Goal: Contribute content: Add original content to the website for others to see

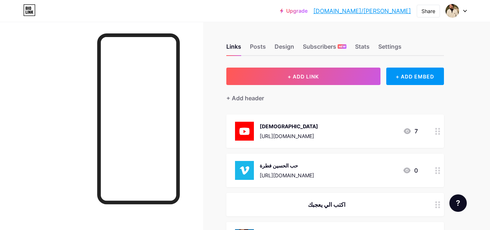
click at [326, 32] on div "Links Posts Design Subscribers NEW Stats Settings" at bounding box center [335, 42] width 218 height 25
click at [424, 7] on div "Share" at bounding box center [429, 11] width 14 height 8
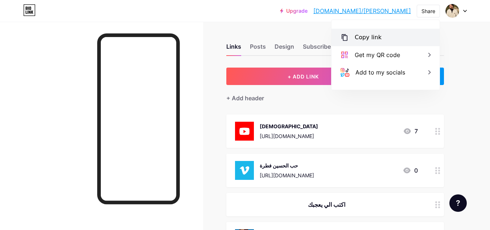
click at [385, 41] on div "Copy link" at bounding box center [386, 37] width 108 height 17
click at [402, 167] on div "حب الحسين فطرة [URL][DOMAIN_NAME] 0" at bounding box center [326, 170] width 183 height 19
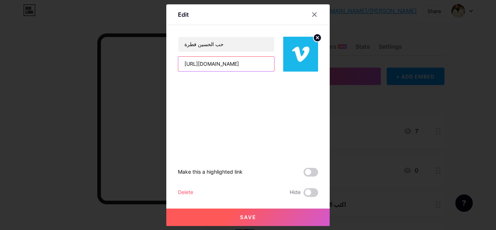
drag, startPoint x: 262, startPoint y: 67, endPoint x: 168, endPoint y: 67, distance: 94.4
click at [168, 67] on div "Edit حب [PERSON_NAME] فطرة [URL][DOMAIN_NAME] Make this a highlighted link Dele…" at bounding box center [247, 114] width 163 height 221
paste input "?share=copy"
type input "[URL][DOMAIN_NAME]"
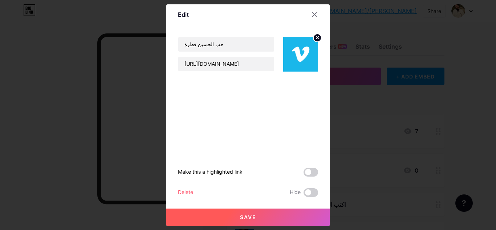
scroll to position [0, 0]
click at [294, 219] on button "Save" at bounding box center [247, 216] width 163 height 17
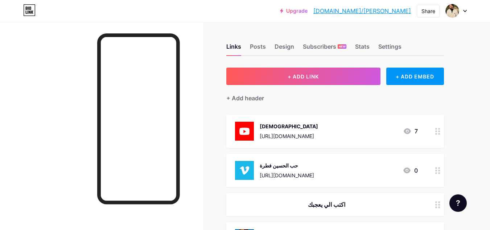
click at [415, 169] on div "0" at bounding box center [410, 170] width 15 height 9
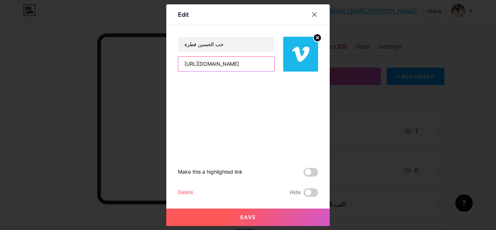
drag, startPoint x: 267, startPoint y: 64, endPoint x: 136, endPoint y: 68, distance: 130.7
click at [136, 68] on div "Edit حب [PERSON_NAME] فطرة [URL][DOMAIN_NAME] Make this a highlighted link Dele…" at bounding box center [248, 115] width 496 height 230
type input "re=copy"
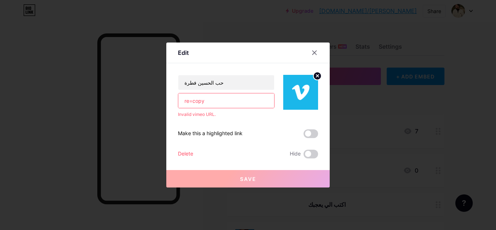
drag, startPoint x: 212, startPoint y: 101, endPoint x: 167, endPoint y: 102, distance: 44.7
click at [167, 102] on div "Edit حب [PERSON_NAME] فطرة re=copy Invalid vimeo URL. Make this a highlighted l…" at bounding box center [247, 114] width 163 height 145
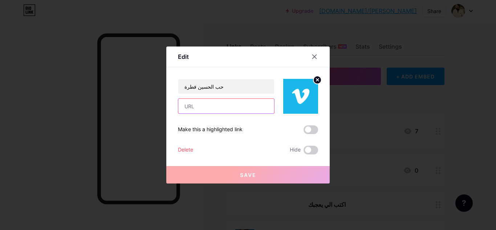
paste input "[URL][DOMAIN_NAME]"
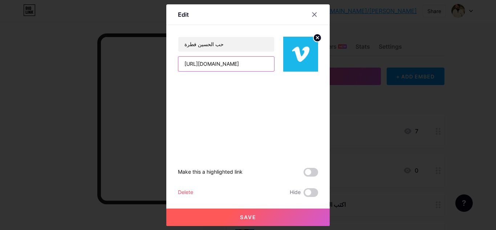
type input "[URL][DOMAIN_NAME]"
click at [255, 217] on button "Save" at bounding box center [247, 216] width 163 height 17
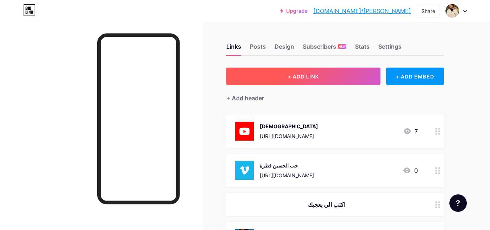
click at [359, 79] on button "+ ADD LINK" at bounding box center [303, 76] width 154 height 17
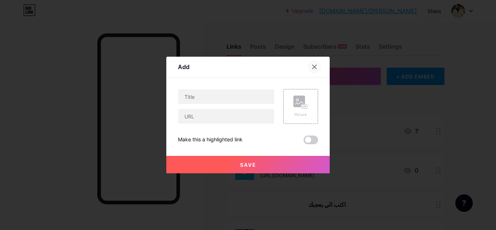
click at [315, 66] on div at bounding box center [314, 66] width 13 height 13
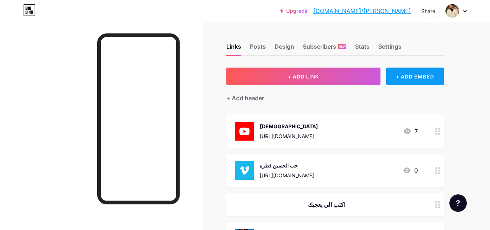
click at [411, 81] on div "+ ADD EMBED" at bounding box center [416, 76] width 58 height 17
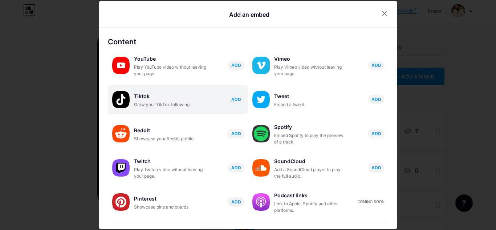
click at [188, 99] on div "Tiktok" at bounding box center [170, 96] width 73 height 10
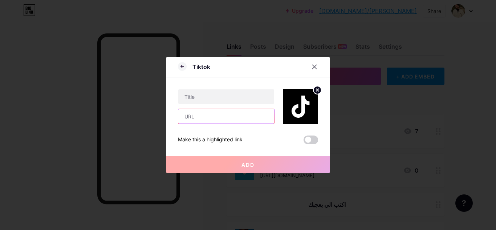
click at [206, 114] on input "text" at bounding box center [226, 116] width 96 height 15
paste input "[URL][DOMAIN_NAME]"
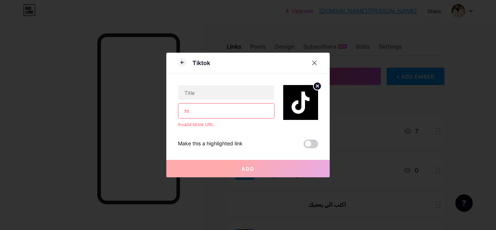
type input "h"
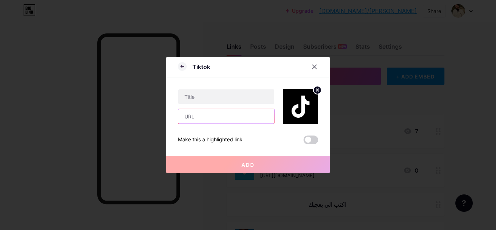
click at [248, 117] on input "text" at bounding box center [226, 116] width 96 height 15
paste input "[URL][DOMAIN_NAME]"
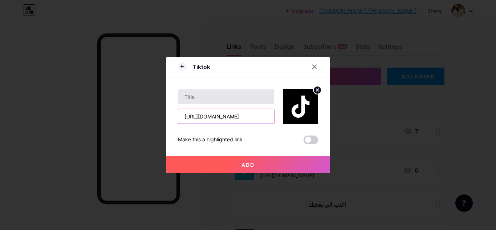
type input "[URL][DOMAIN_NAME]"
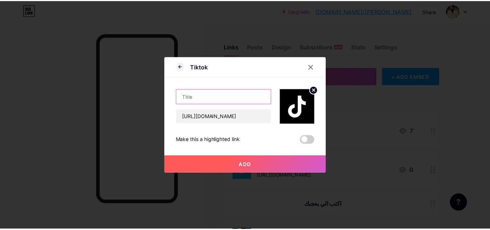
scroll to position [0, 0]
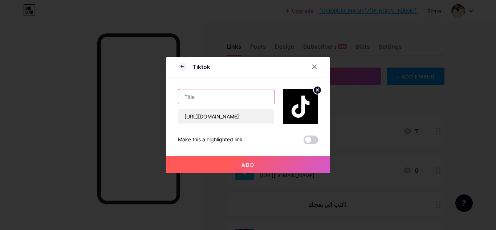
click at [234, 95] on input "text" at bounding box center [226, 96] width 96 height 15
type input "هلو"
click at [285, 164] on button "Add" at bounding box center [247, 164] width 163 height 17
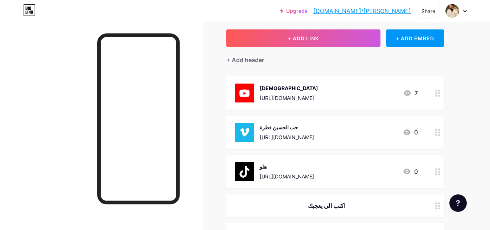
scroll to position [39, 0]
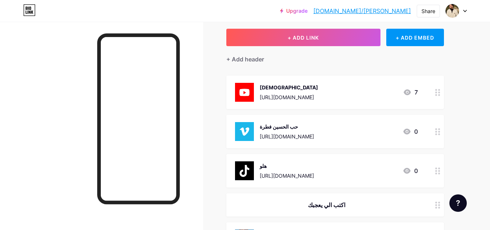
click at [314, 167] on div "هلو" at bounding box center [287, 166] width 54 height 8
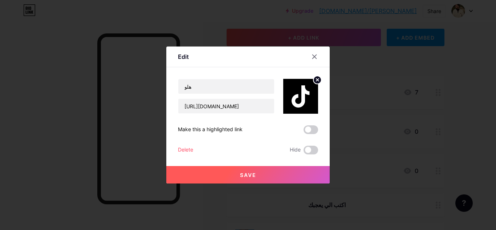
click at [187, 149] on div "Delete" at bounding box center [185, 150] width 15 height 9
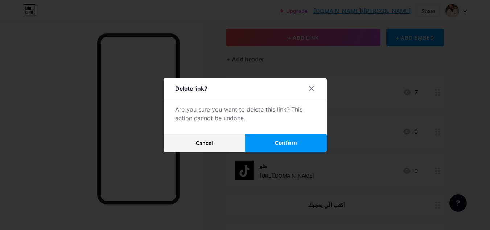
click at [289, 142] on span "Confirm" at bounding box center [286, 143] width 23 height 8
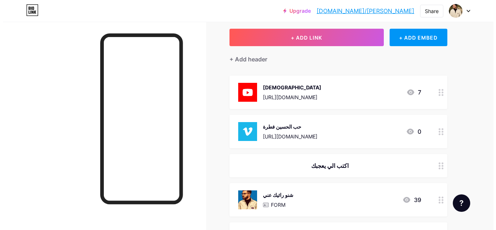
scroll to position [0, 0]
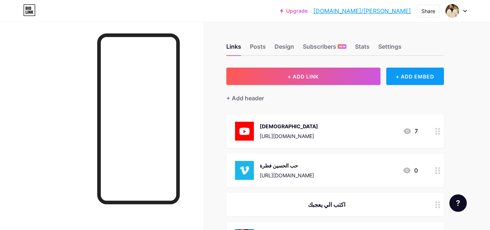
click at [406, 70] on div "+ ADD EMBED" at bounding box center [416, 76] width 58 height 17
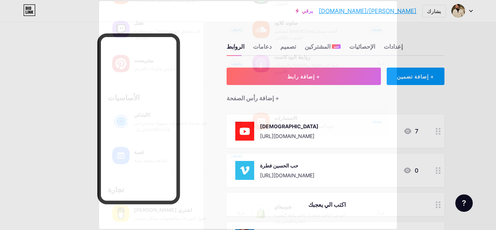
scroll to position [139, 0]
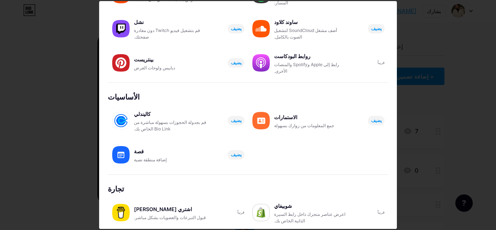
click at [307, 164] on div "كاليندلي [GEOGRAPHIC_DATA] بجدولة الحجوزات بسهولة مباشرة من Bio Link الخاص بك. …" at bounding box center [248, 136] width 280 height 68
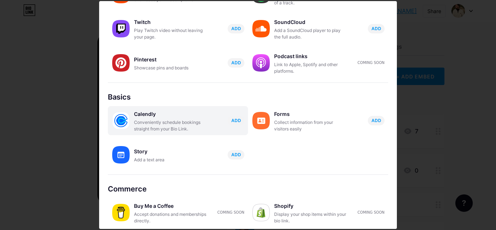
drag, startPoint x: 131, startPoint y: 115, endPoint x: 156, endPoint y: 116, distance: 25.4
click at [156, 116] on div "Calendly Conveniently schedule bookings straight from your Bio Link. ADD" at bounding box center [178, 120] width 140 height 29
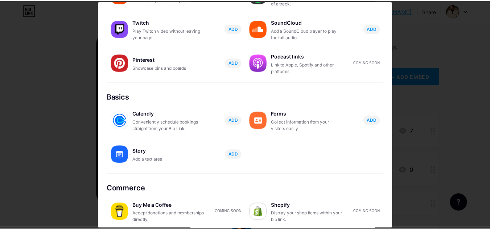
scroll to position [0, 0]
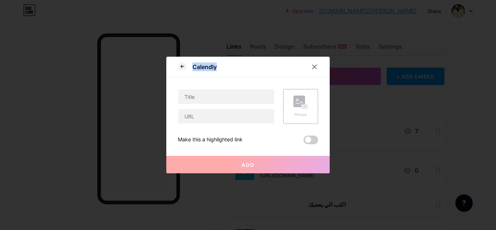
drag, startPoint x: 190, startPoint y: 67, endPoint x: 224, endPoint y: 66, distance: 33.4
click at [224, 66] on div "Calendly" at bounding box center [247, 68] width 163 height 17
copy div "Calendly"
click at [313, 66] on icon at bounding box center [314, 67] width 6 height 6
